Goal: Task Accomplishment & Management: Complete application form

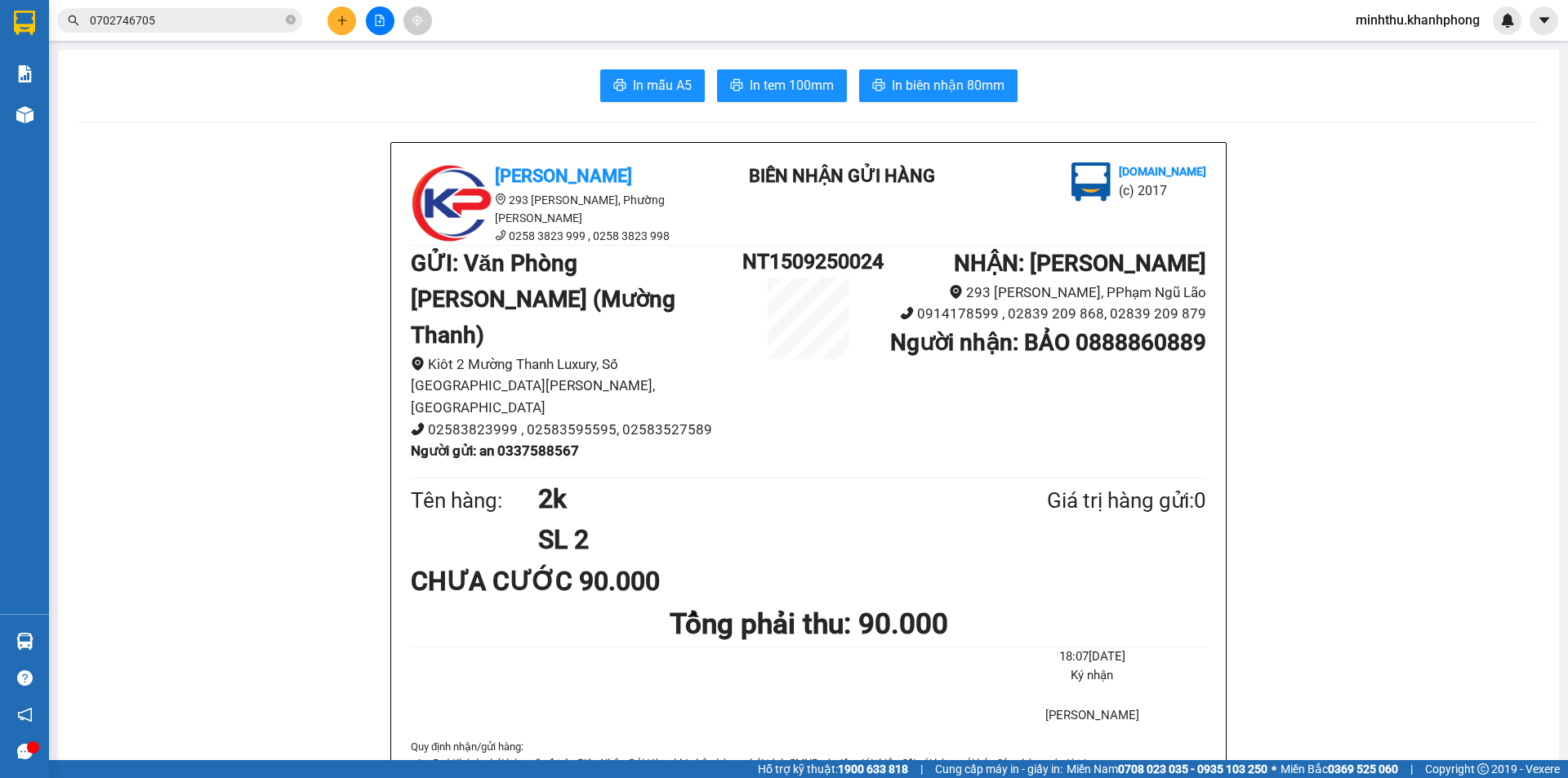
click at [349, 26] on button at bounding box center [341, 21] width 29 height 29
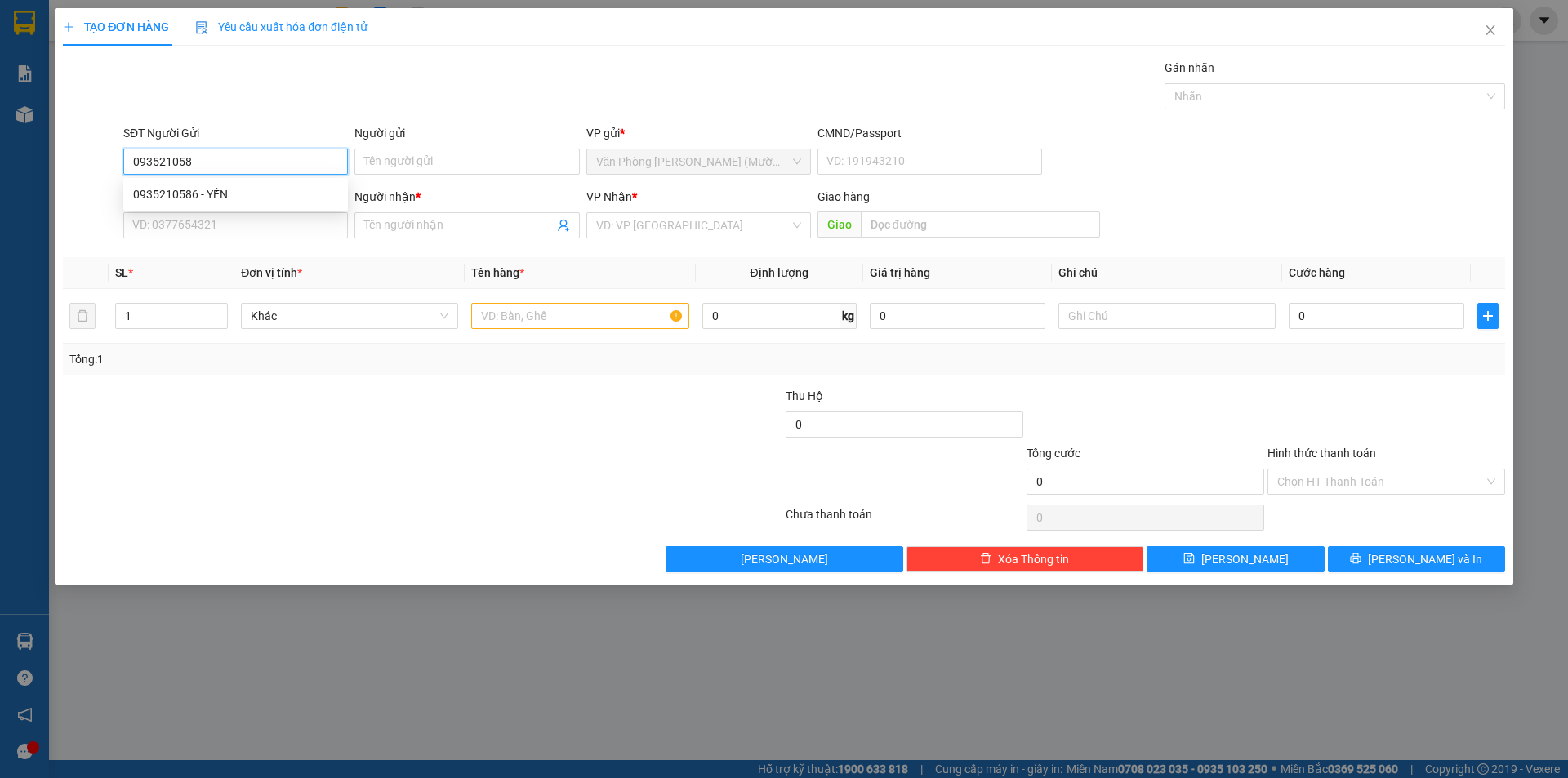
type input "0935210586"
click at [215, 185] on div "0935210586 - YẾN" at bounding box center [235, 194] width 205 height 18
type input "YẾN"
type input "0935210586"
click at [212, 227] on input "SĐT Người Nhận" at bounding box center [236, 226] width 225 height 26
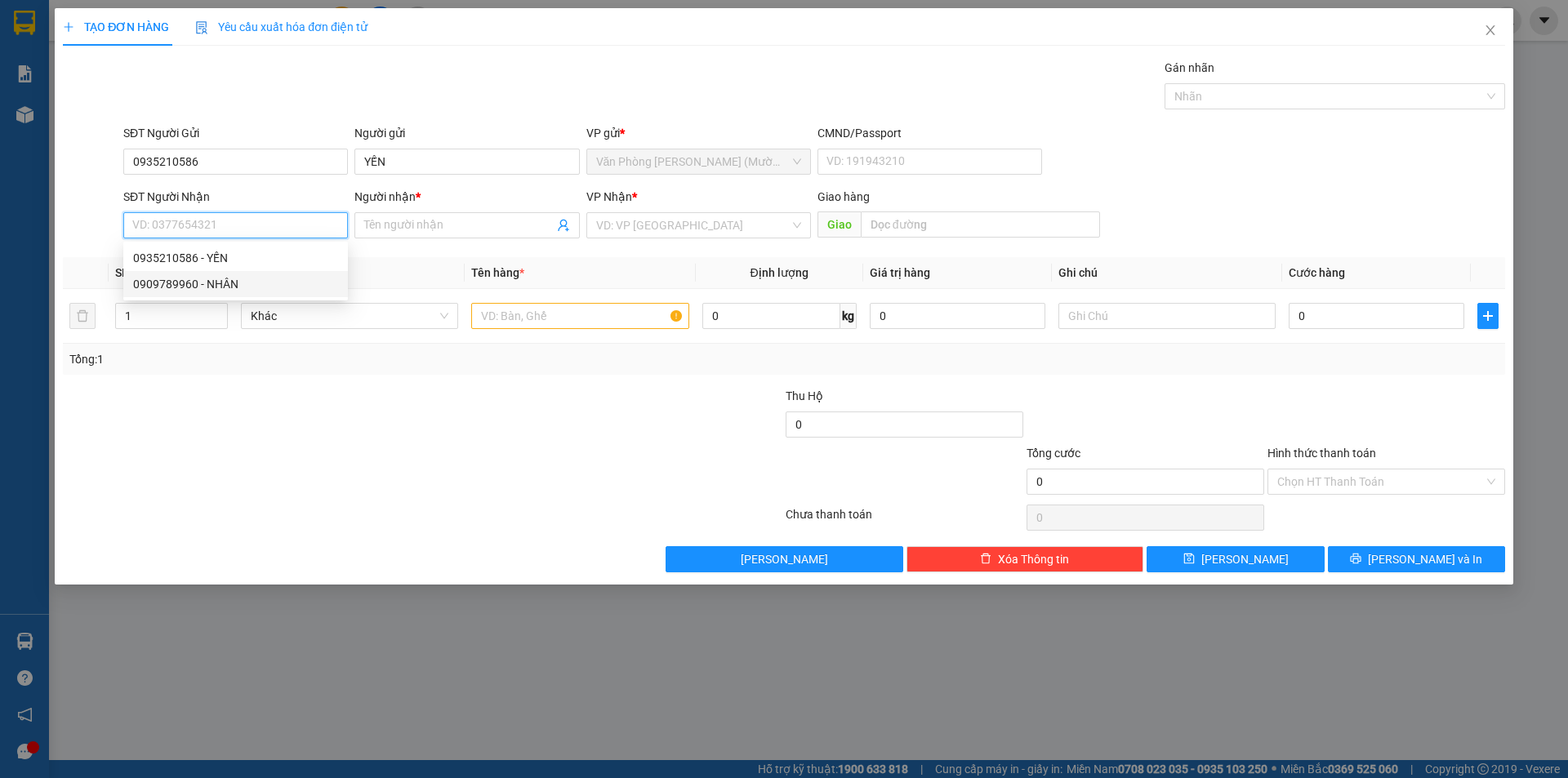
click at [213, 284] on div "0909789960 - NHÂN" at bounding box center [235, 284] width 205 height 18
type input "0909789960"
type input "NHÂN"
click at [553, 309] on input "text" at bounding box center [579, 316] width 217 height 26
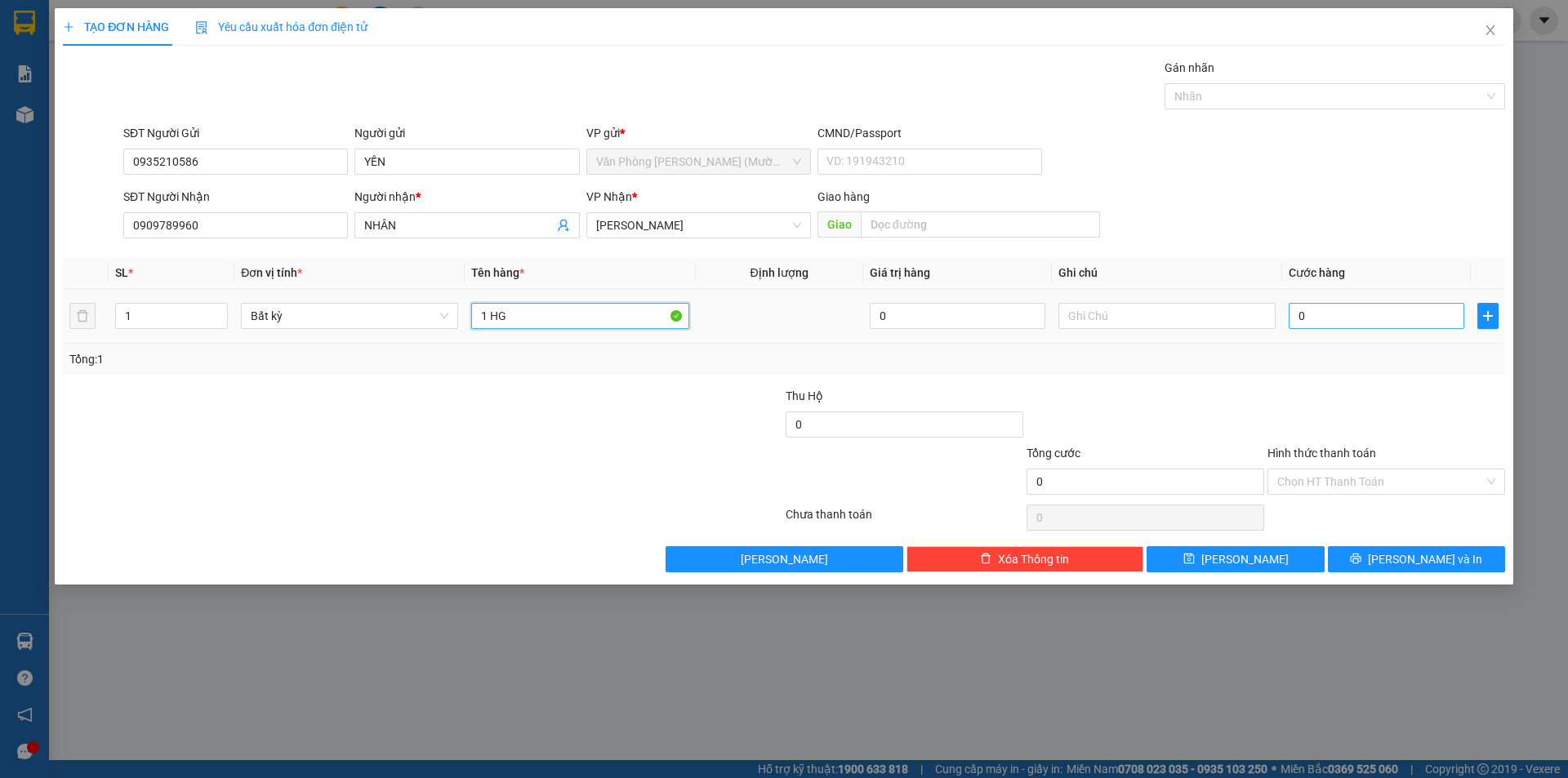
type input "1 HG"
click at [1352, 309] on input "0" at bounding box center [1376, 316] width 175 height 26
type input "3"
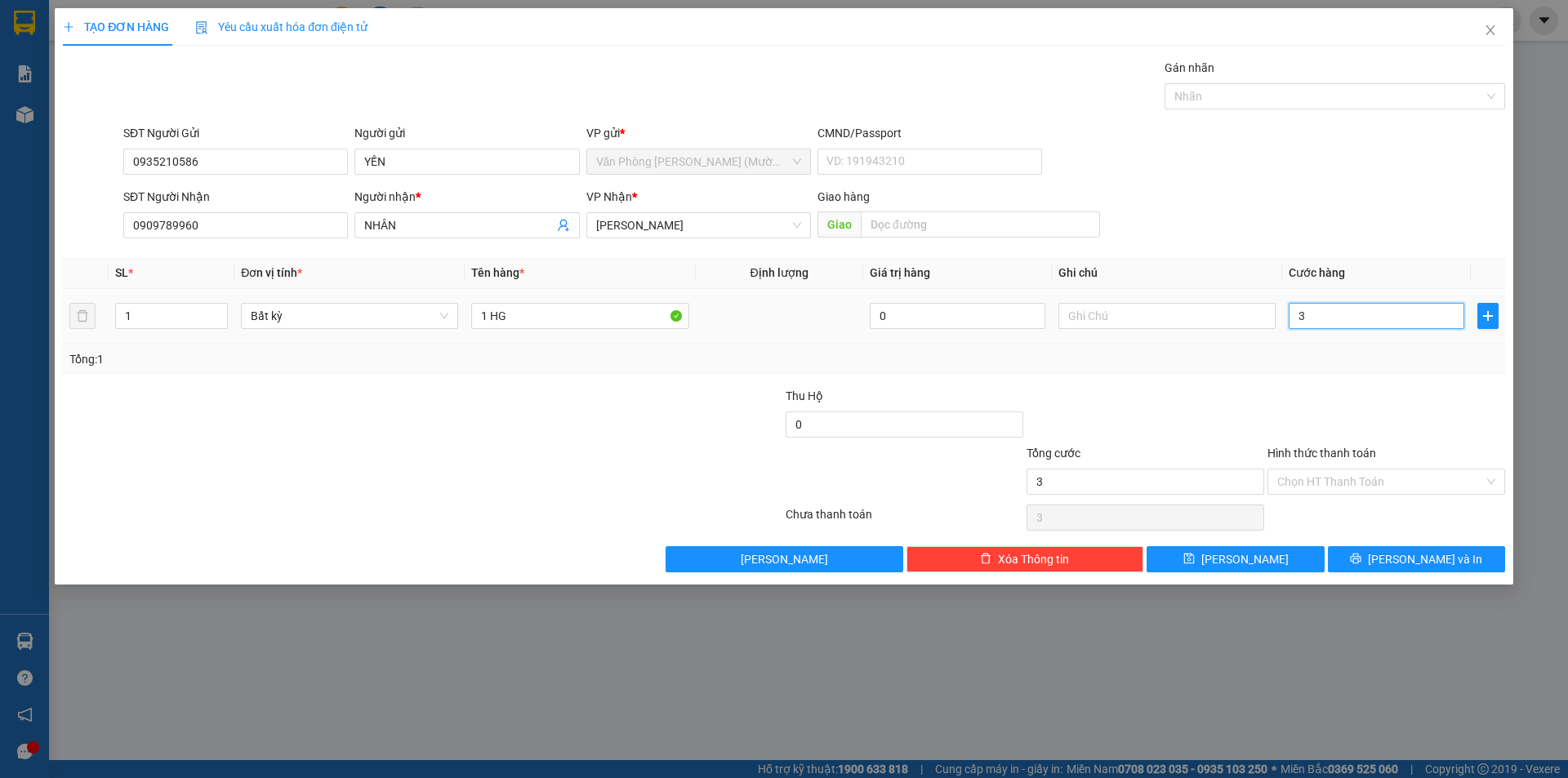
type input "30"
type input "30.000"
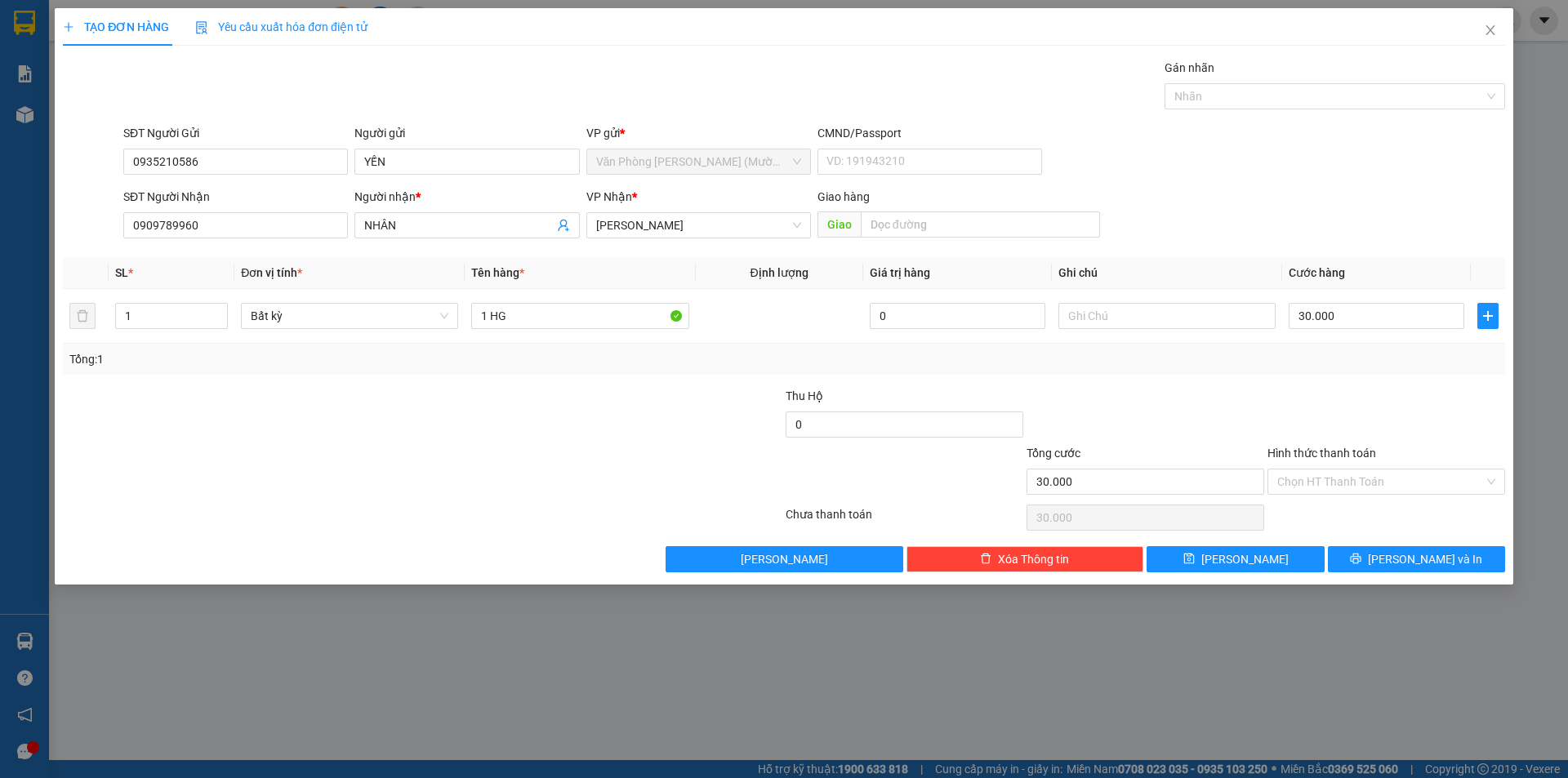
click at [1322, 399] on div at bounding box center [1386, 416] width 241 height 57
click at [527, 308] on input "1 HG" at bounding box center [579, 316] width 217 height 26
click at [554, 393] on div at bounding box center [663, 416] width 241 height 57
click at [1340, 487] on input "Hình thức thanh toán" at bounding box center [1380, 481] width 207 height 24
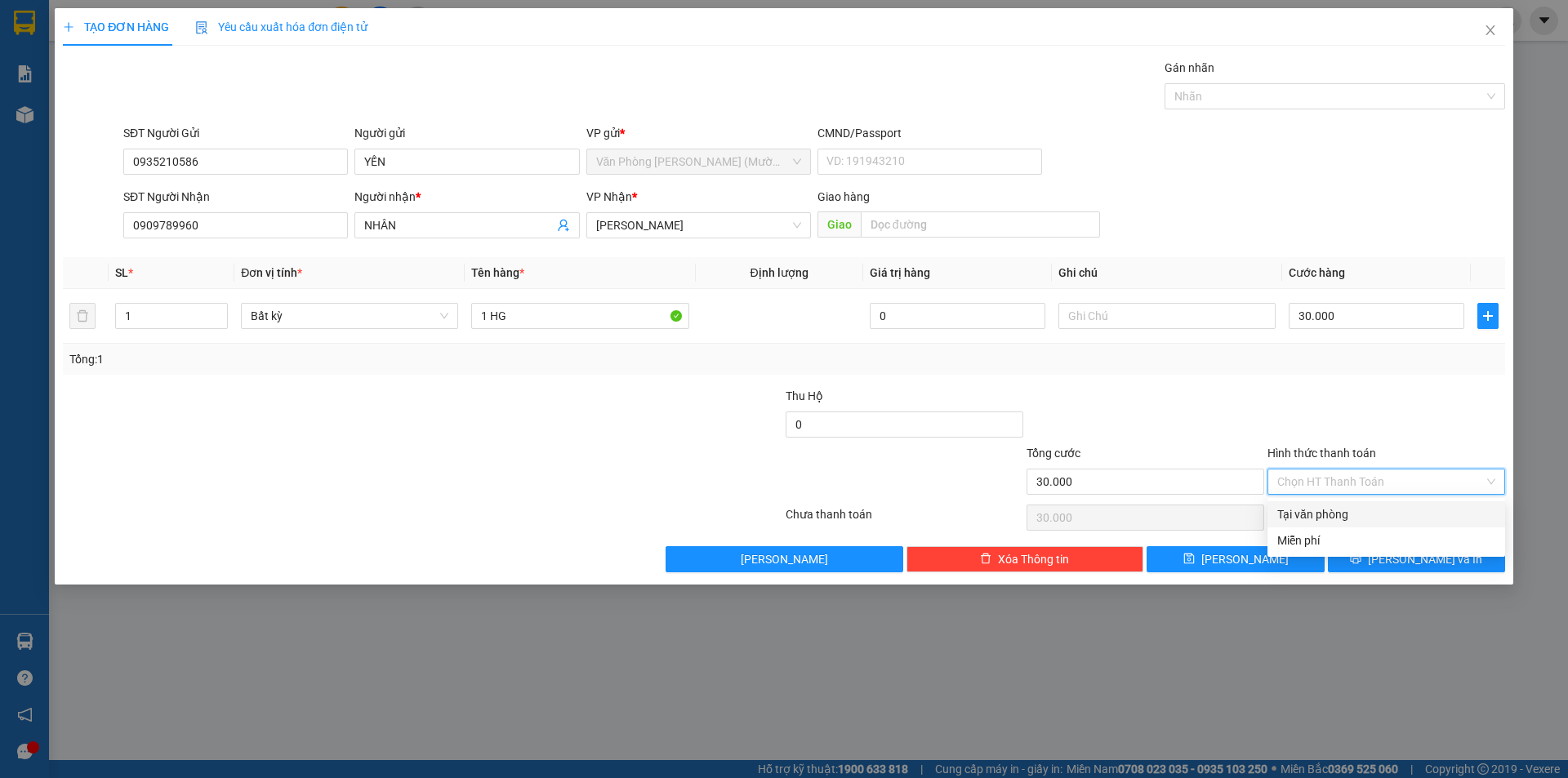
drag, startPoint x: 1335, startPoint y: 520, endPoint x: 1337, endPoint y: 531, distance: 11.2
click at [1335, 520] on div "Tại văn phòng" at bounding box center [1386, 514] width 218 height 18
type input "0"
click at [1364, 561] on button "[PERSON_NAME] và In" at bounding box center [1416, 559] width 177 height 26
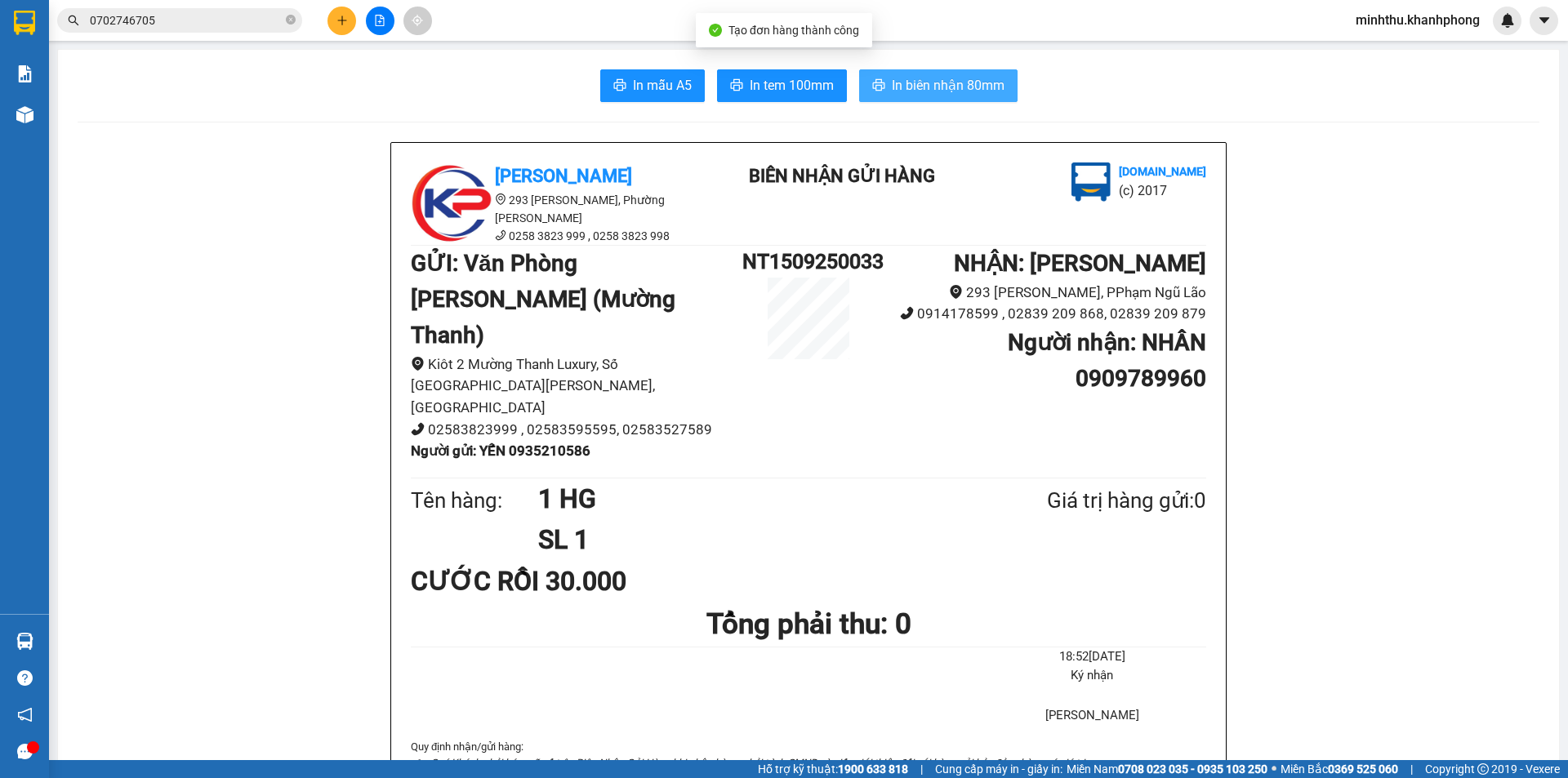
click at [924, 91] on button "In biên nhận 80mm" at bounding box center [938, 86] width 158 height 33
click at [925, 84] on span "In biên nhận 80mm" at bounding box center [948, 86] width 112 height 21
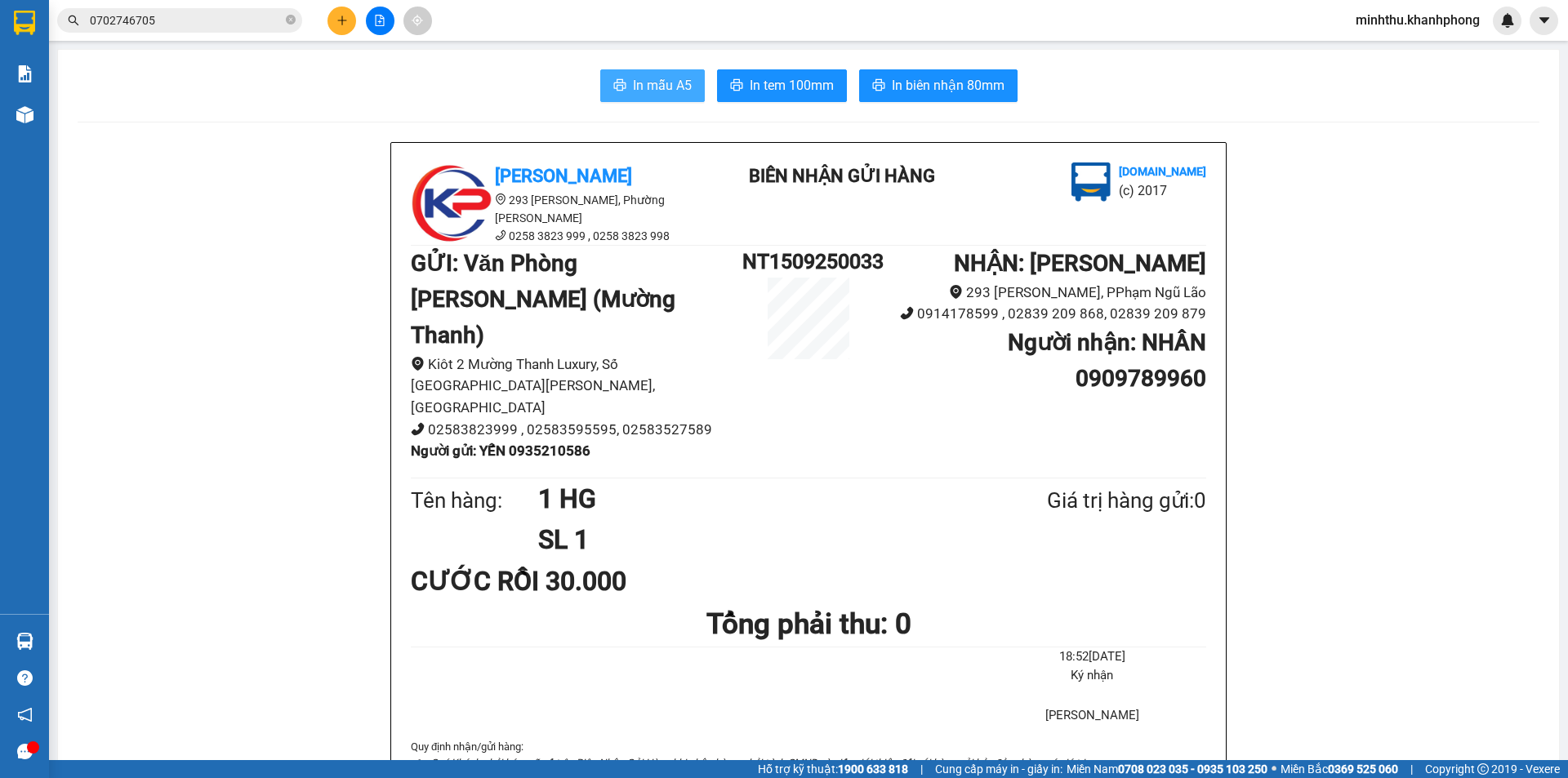
click at [695, 81] on button "In mẫu A5" at bounding box center [652, 86] width 105 height 33
